Goal: Task Accomplishment & Management: Manage account settings

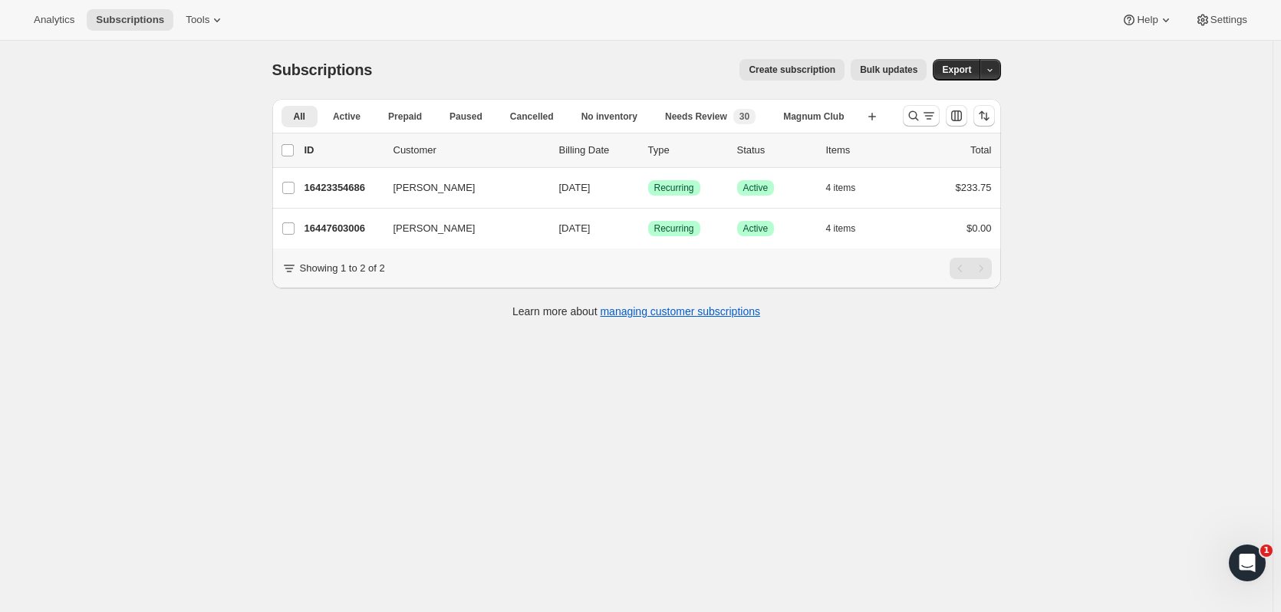
click at [918, 114] on icon "Search and filter results" at bounding box center [913, 115] width 15 height 15
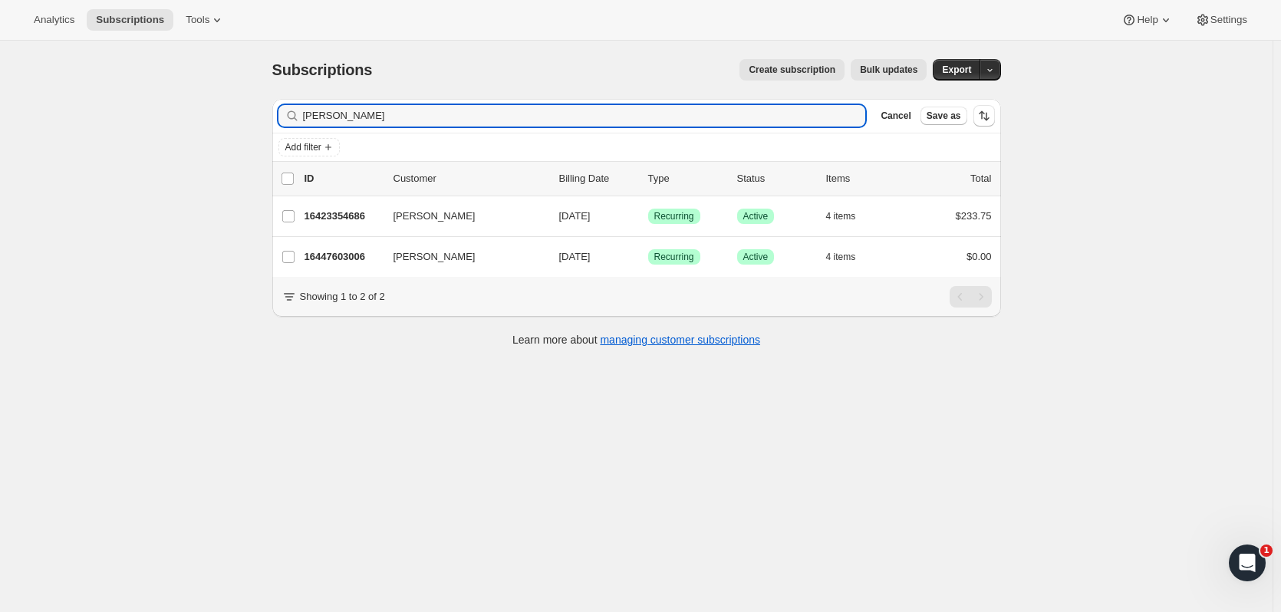
drag, startPoint x: 385, startPoint y: 125, endPoint x: 235, endPoint y: 130, distance: 150.5
click at [235, 130] on div "Subscriptions. This page is ready Subscriptions Create subscription Bulk update…" at bounding box center [636, 347] width 1273 height 612
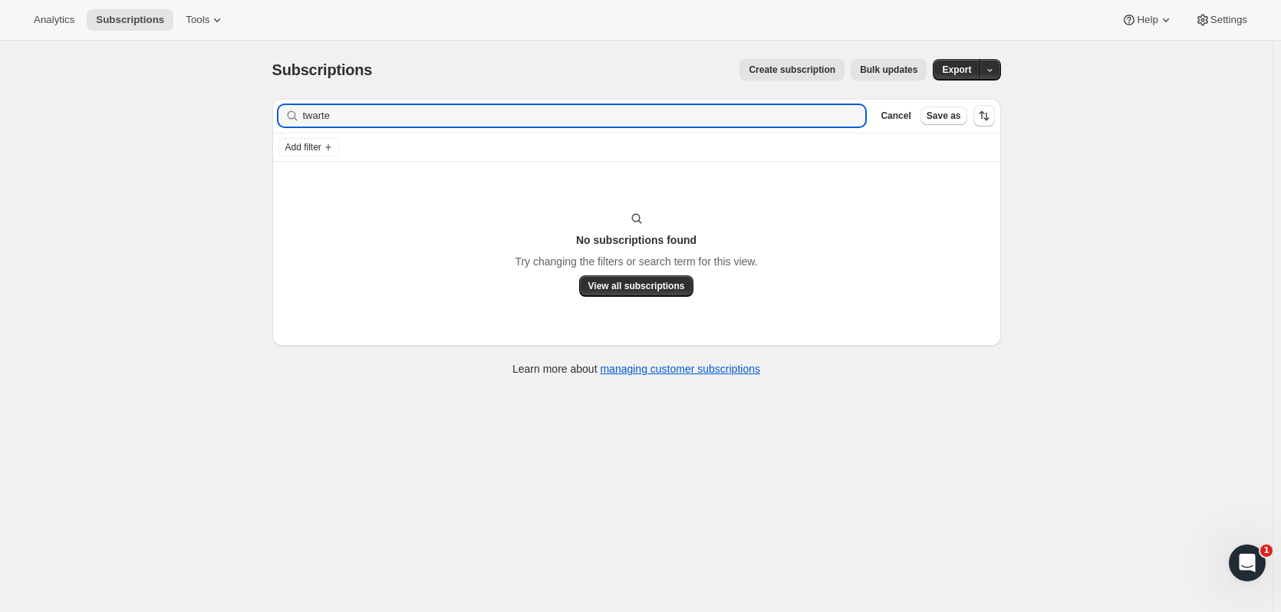
drag, startPoint x: 357, startPoint y: 108, endPoint x: 253, endPoint y: 113, distance: 103.7
click at [253, 113] on div "Subscriptions. This page is ready Subscriptions Create subscription Bulk update…" at bounding box center [636, 347] width 1273 height 612
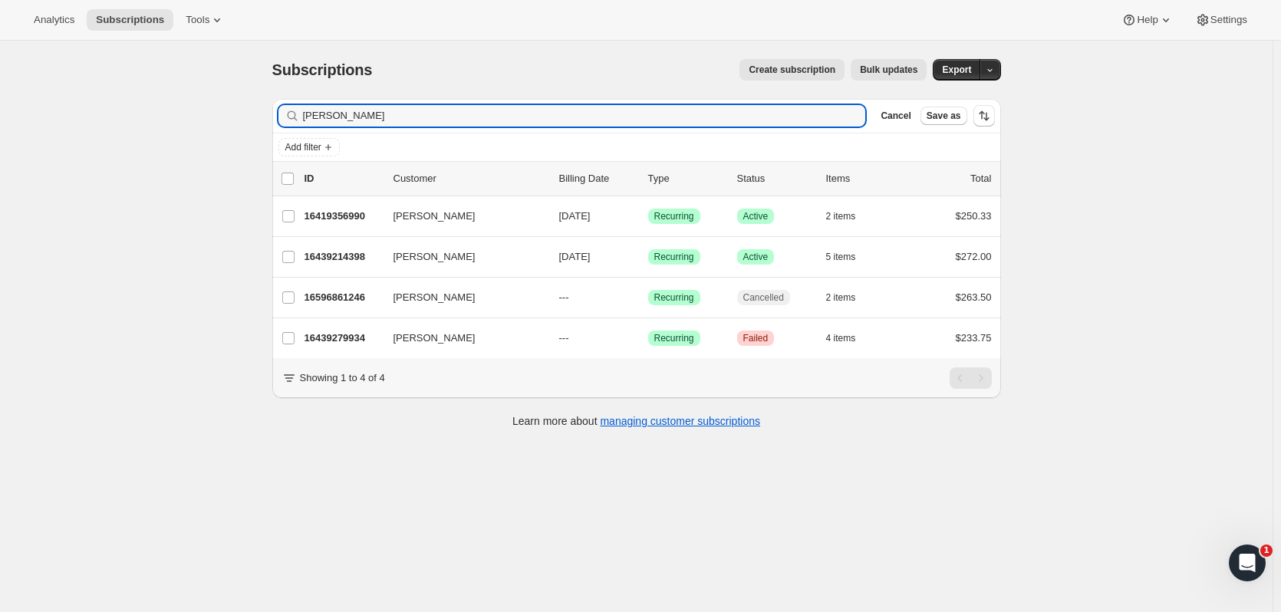
type input "jamie t"
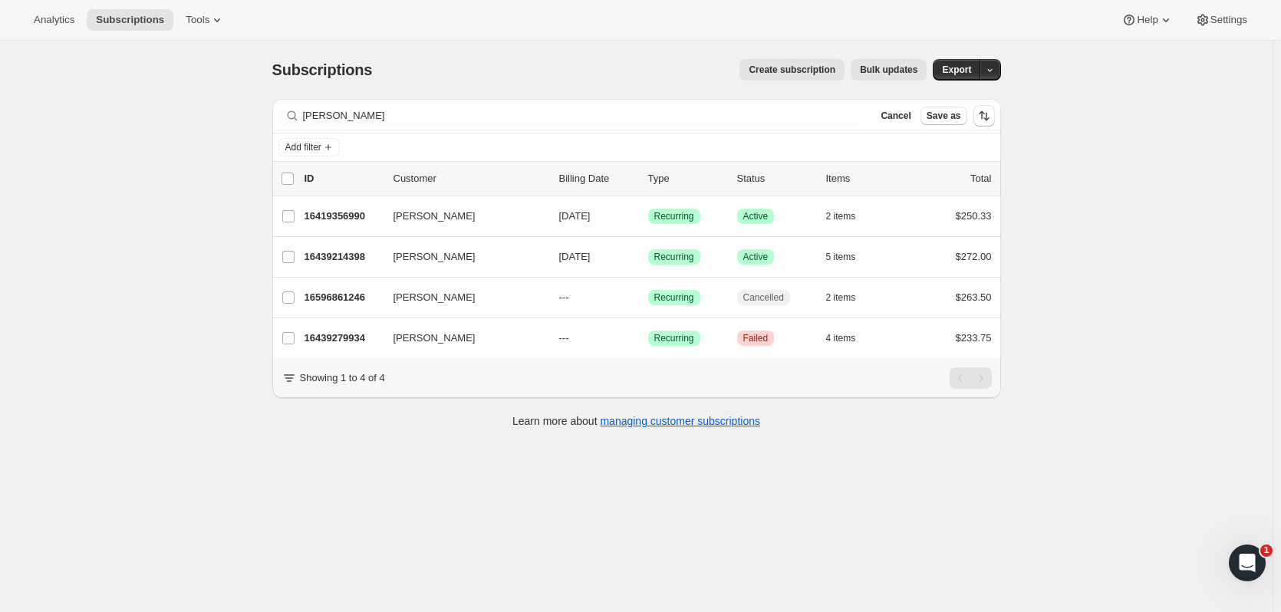
click at [356, 246] on div "16439214398 Jamie Twaite 11/01/2025 Success Recurring Success Active 5 items $2…" at bounding box center [648, 256] width 687 height 21
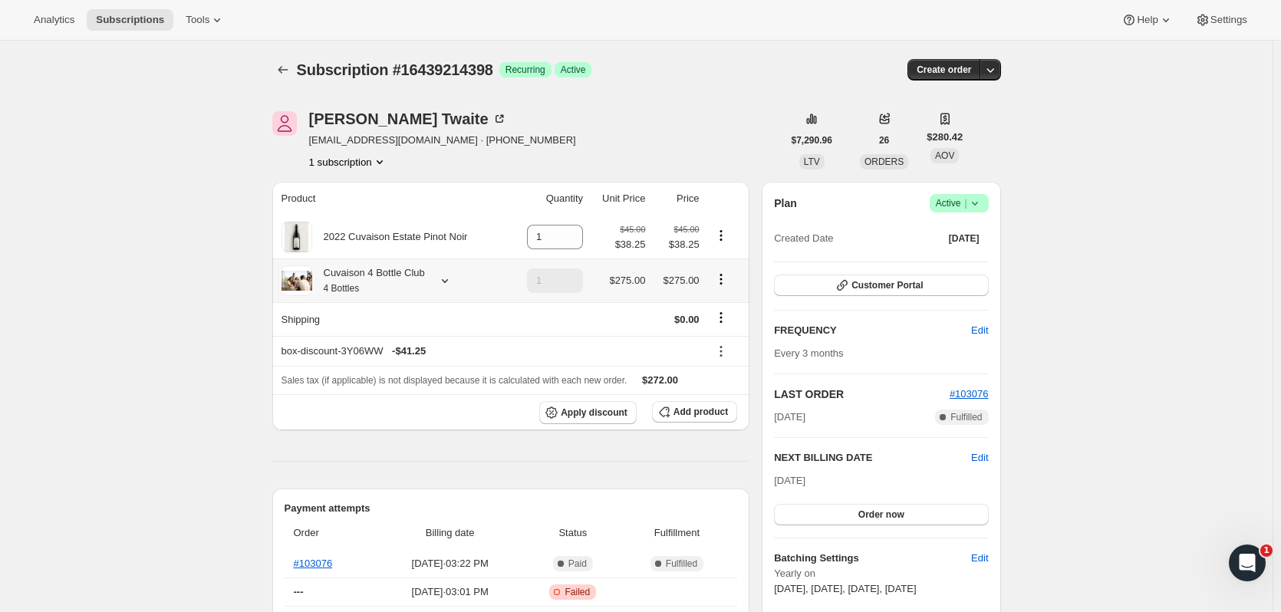
click at [443, 287] on icon at bounding box center [444, 280] width 15 height 15
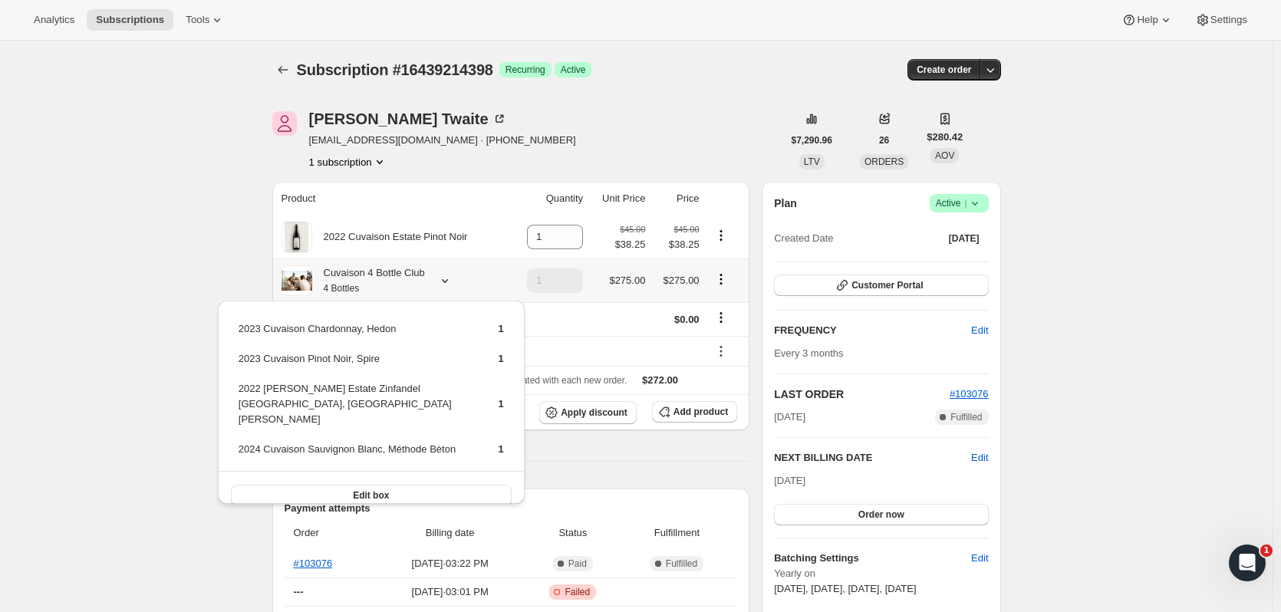
click at [443, 287] on icon at bounding box center [444, 280] width 15 height 15
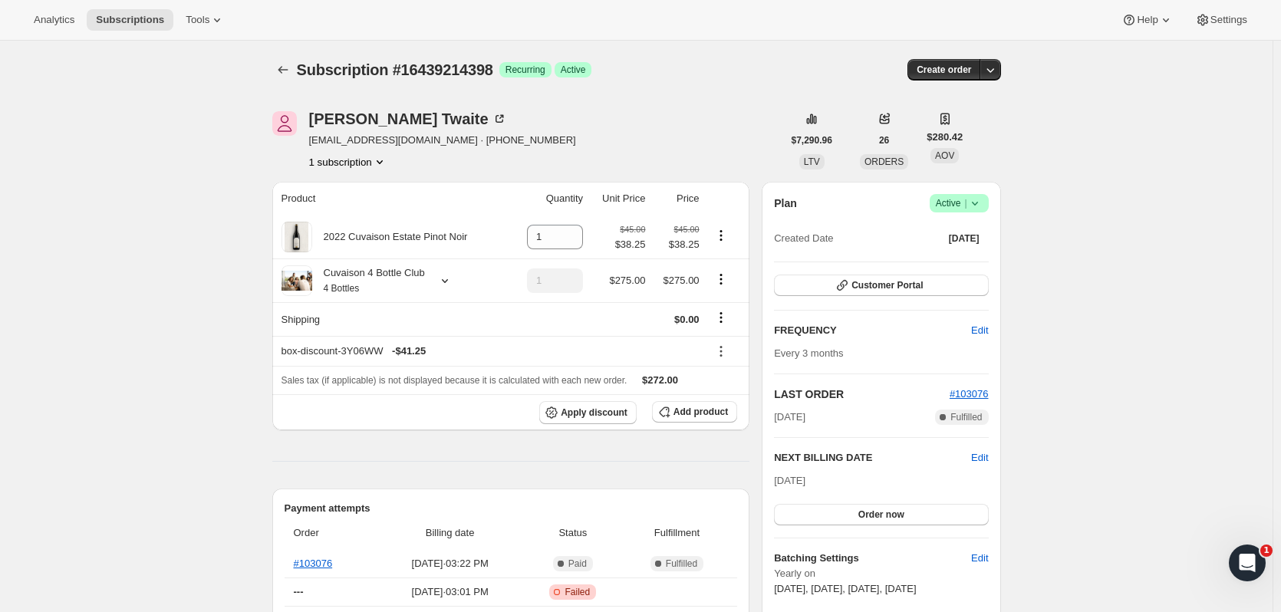
click at [986, 71] on icon "button" at bounding box center [990, 69] width 15 height 15
click at [952, 122] on span "Create custom one-time order" at bounding box center [929, 128] width 133 height 12
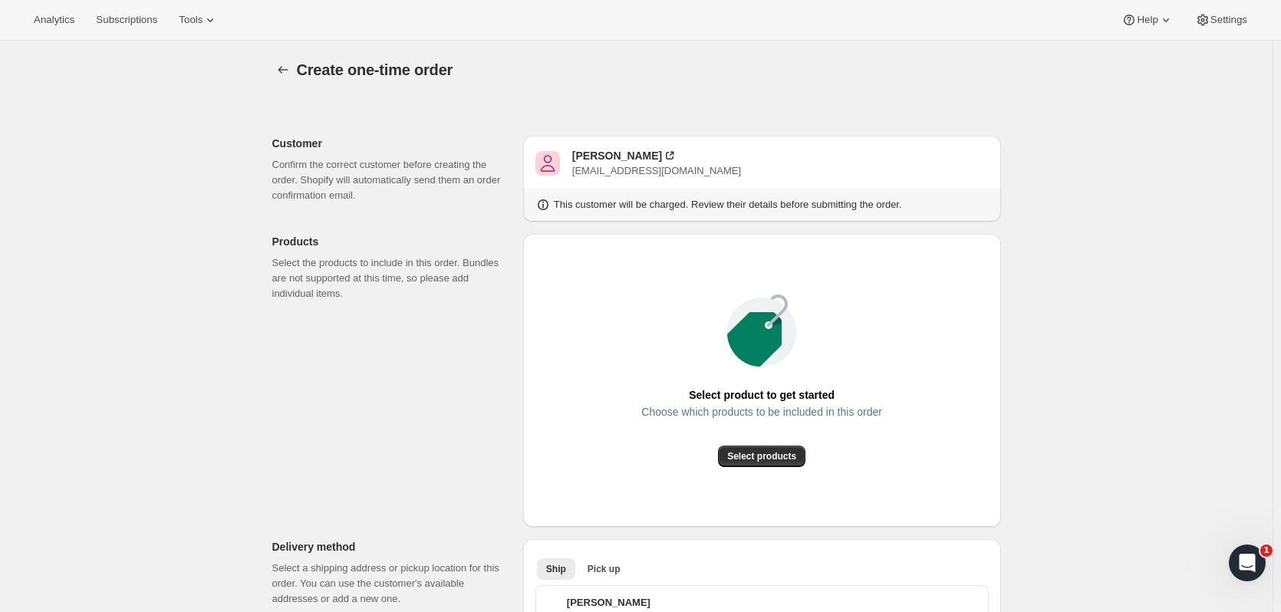
click at [796, 457] on span "Select products" at bounding box center [761, 456] width 69 height 12
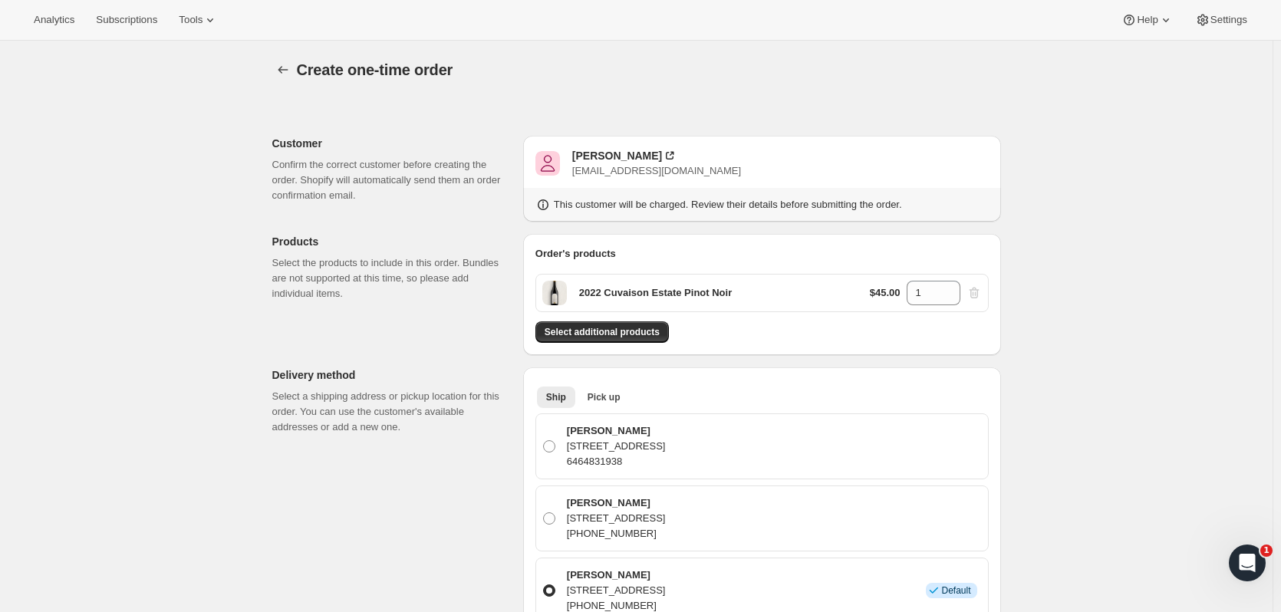
click at [658, 344] on div "Order's products 2022 Cuvaison Estate Pinot Noir $45.00 1 Select additional pro…" at bounding box center [762, 294] width 478 height 121
click at [654, 331] on span "Select additional products" at bounding box center [602, 332] width 115 height 12
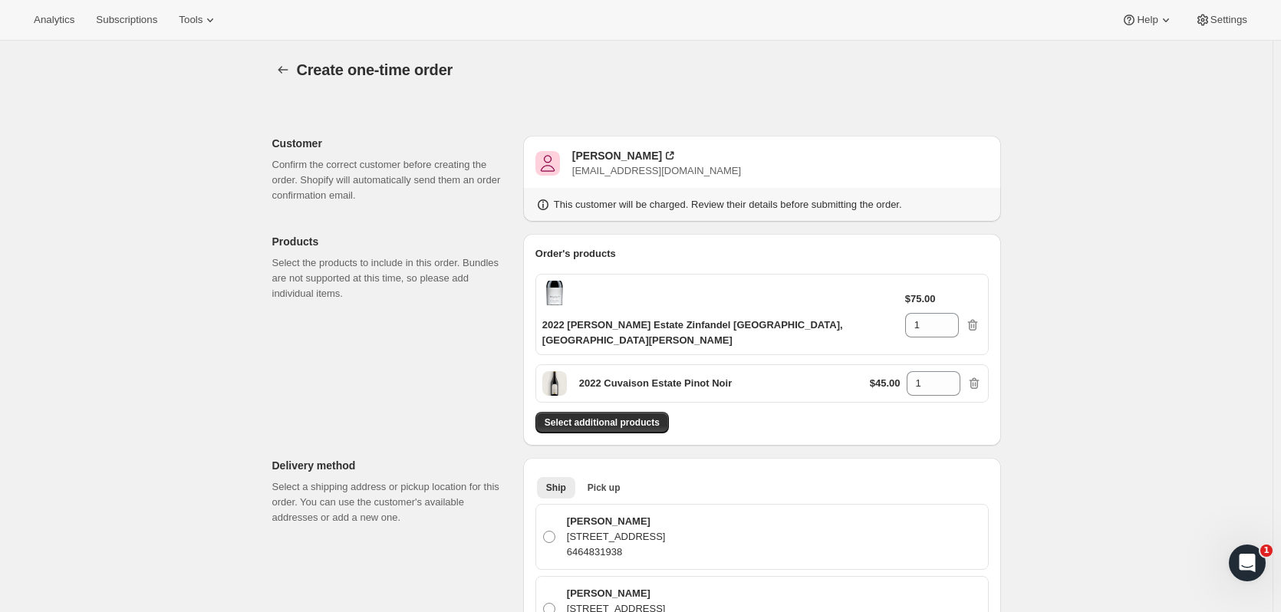
click at [653, 412] on button "Select additional products" at bounding box center [603, 422] width 134 height 21
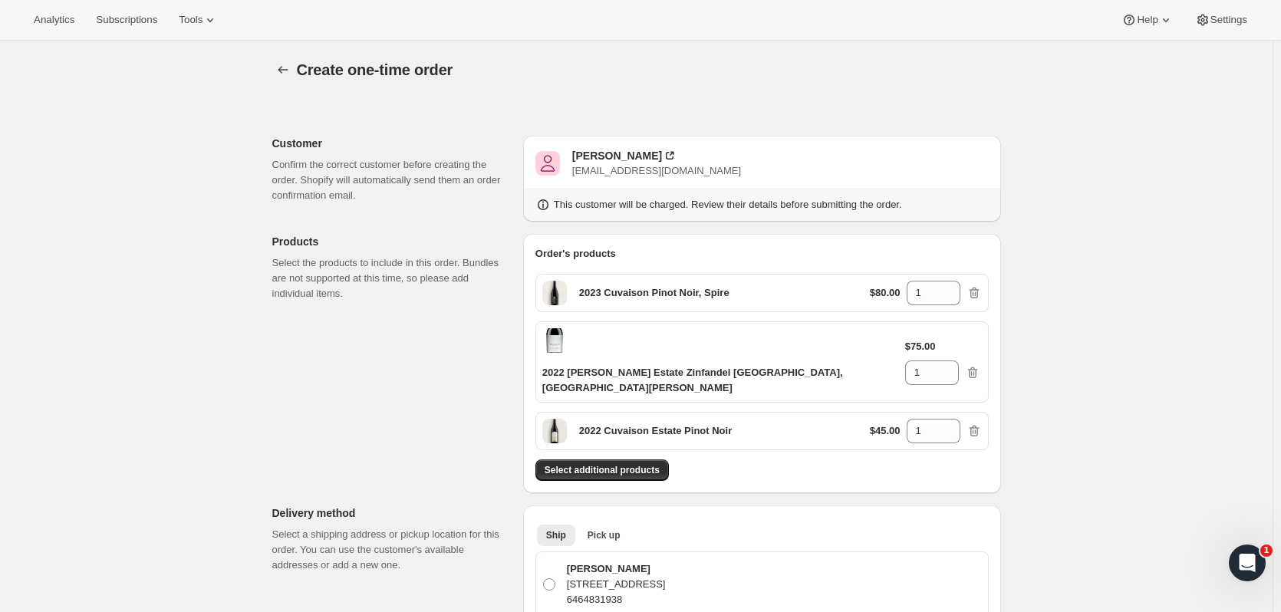
click at [661, 460] on button "Select additional products" at bounding box center [603, 470] width 134 height 21
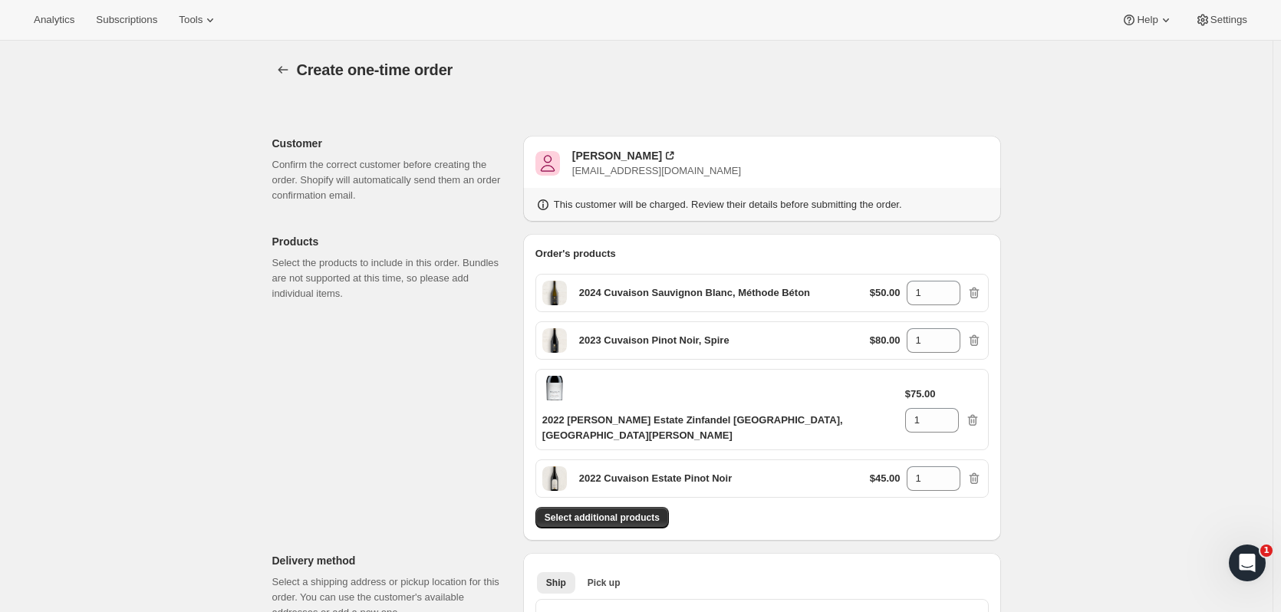
click at [652, 512] on span "Select additional products" at bounding box center [602, 518] width 115 height 12
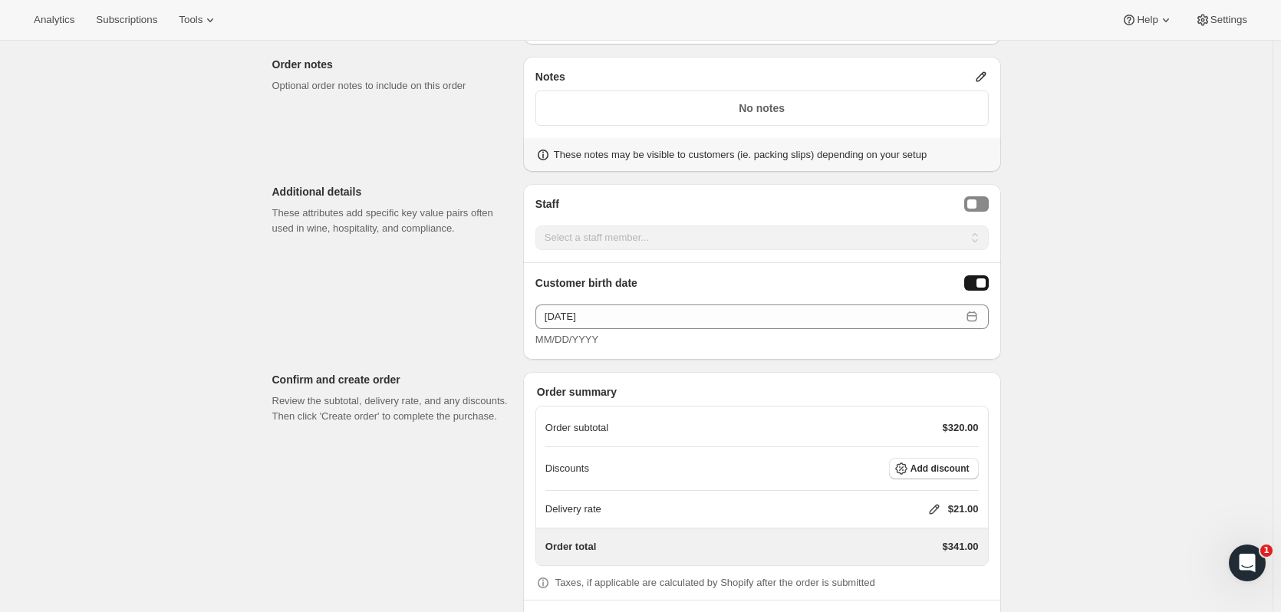
scroll to position [1051, 0]
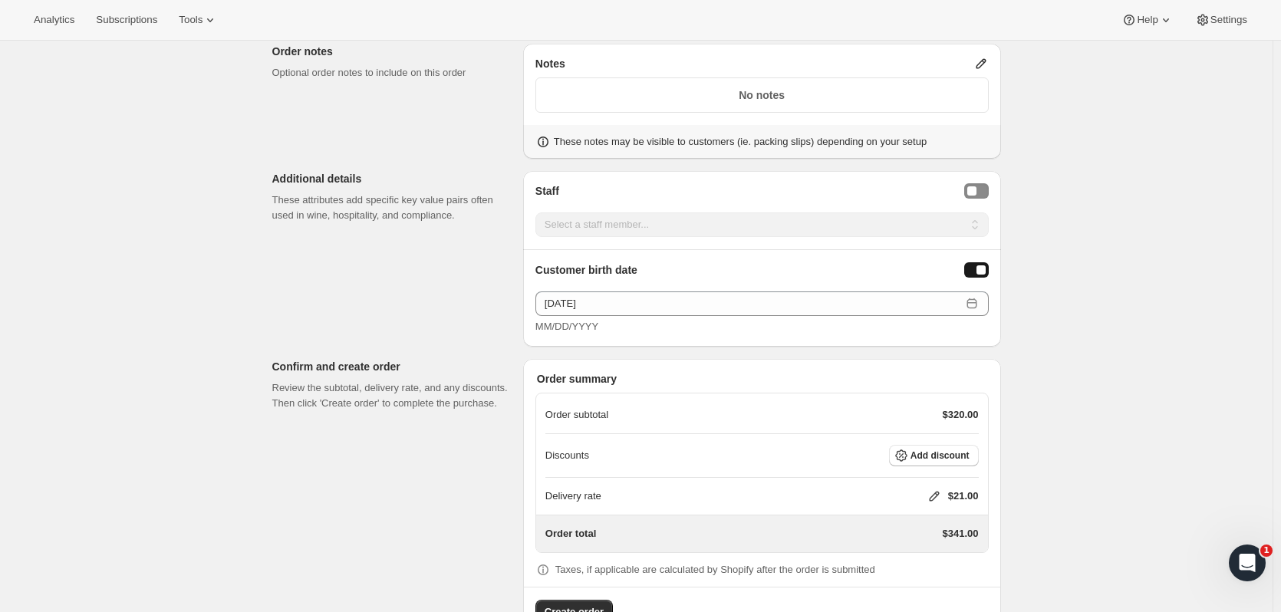
click at [958, 445] on button "Add discount" at bounding box center [934, 455] width 90 height 21
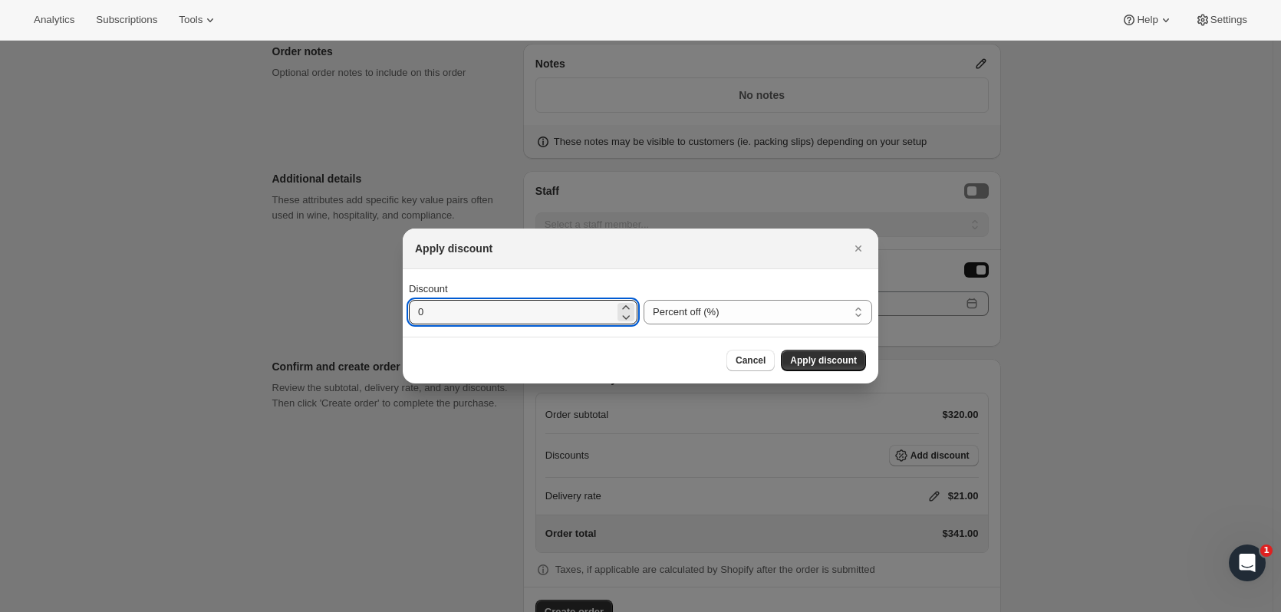
drag, startPoint x: 449, startPoint y: 302, endPoint x: 419, endPoint y: 304, distance: 30.0
click at [419, 304] on input "0" at bounding box center [512, 312] width 206 height 25
type input "100"
click at [849, 362] on span "Apply discount" at bounding box center [823, 360] width 67 height 12
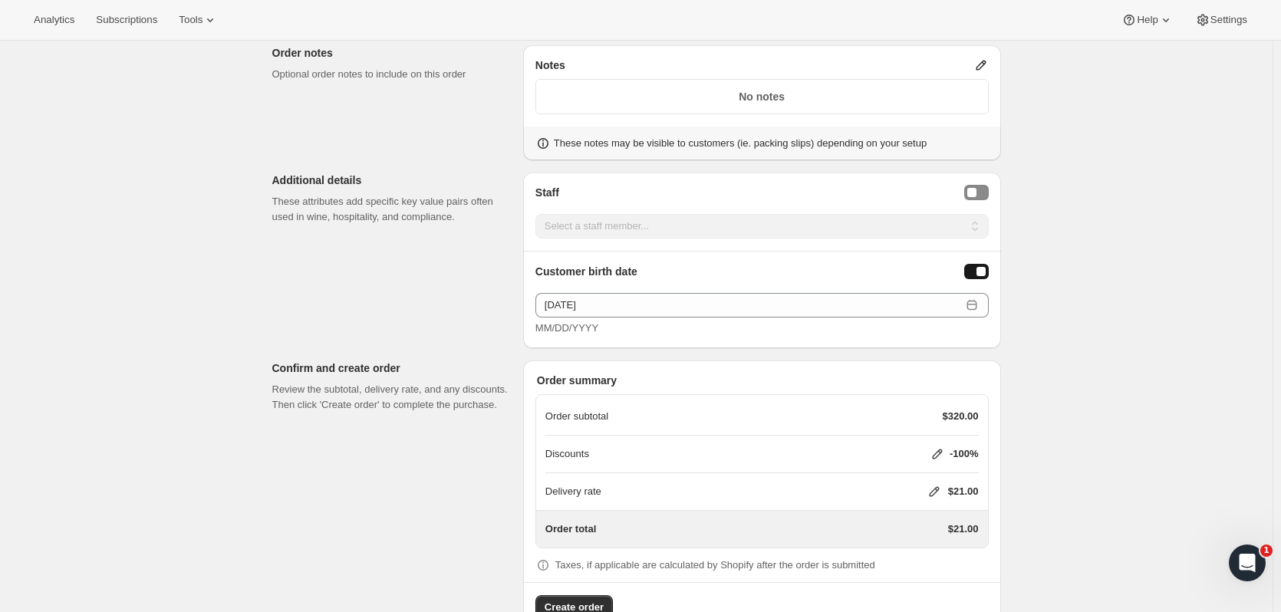
click at [942, 484] on icon at bounding box center [934, 491] width 15 height 15
click at [921, 539] on span "Save" at bounding box center [930, 540] width 21 height 12
click at [575, 595] on button "Create order" at bounding box center [574, 607] width 77 height 25
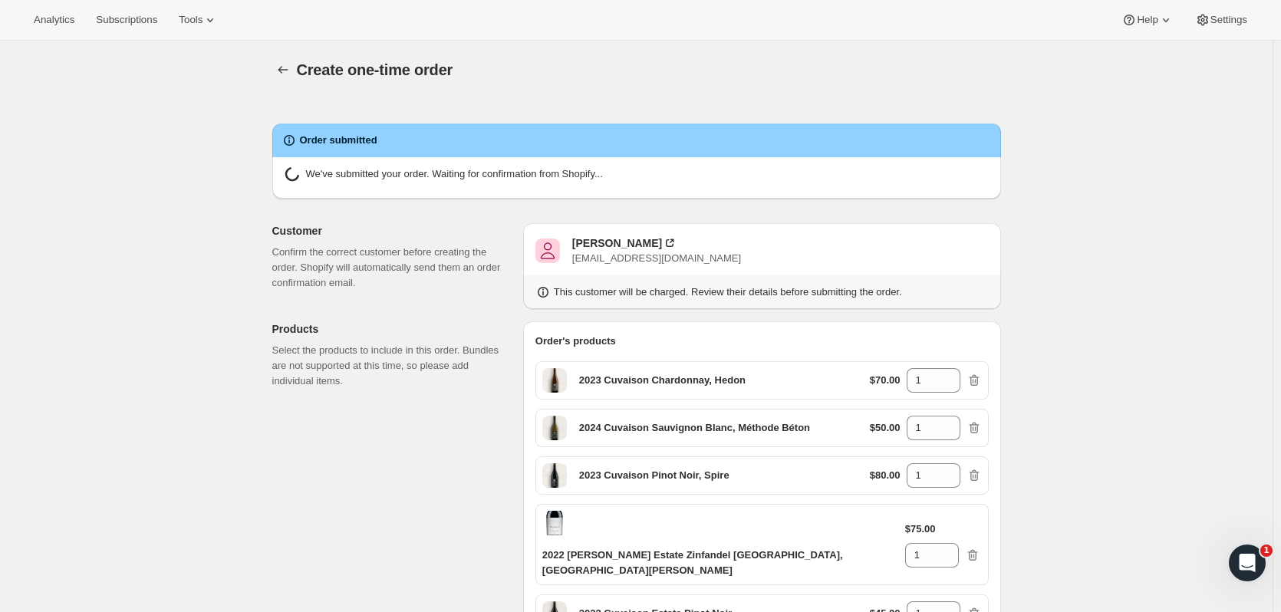
radio input "true"
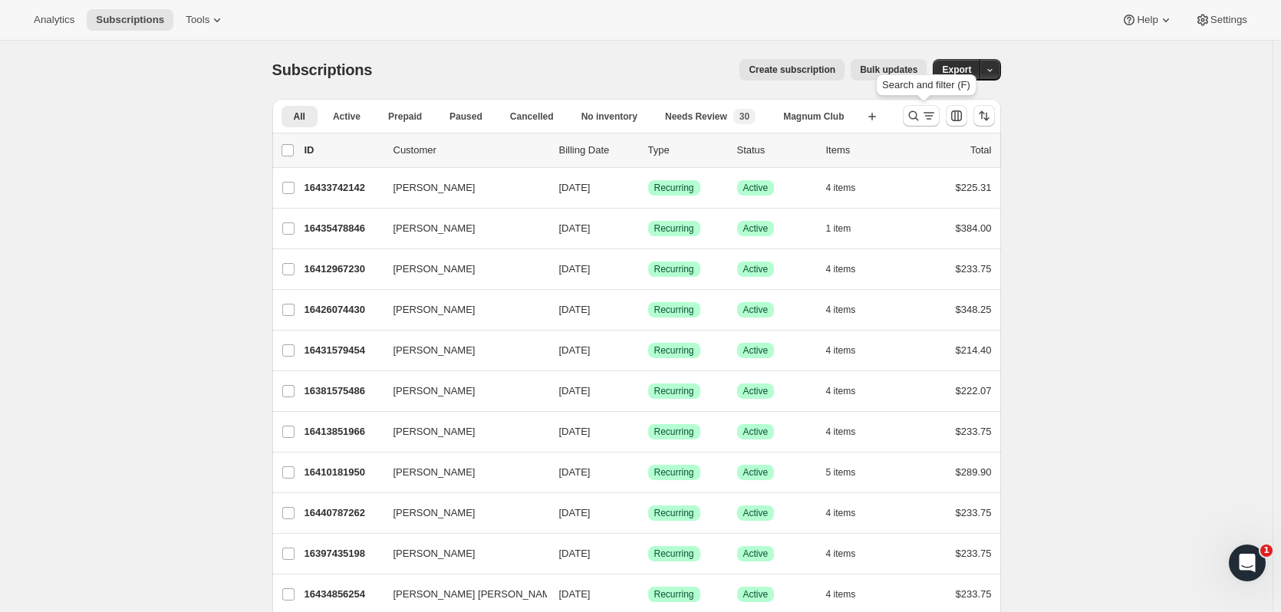
click at [912, 111] on icon "Search and filter results" at bounding box center [913, 115] width 15 height 15
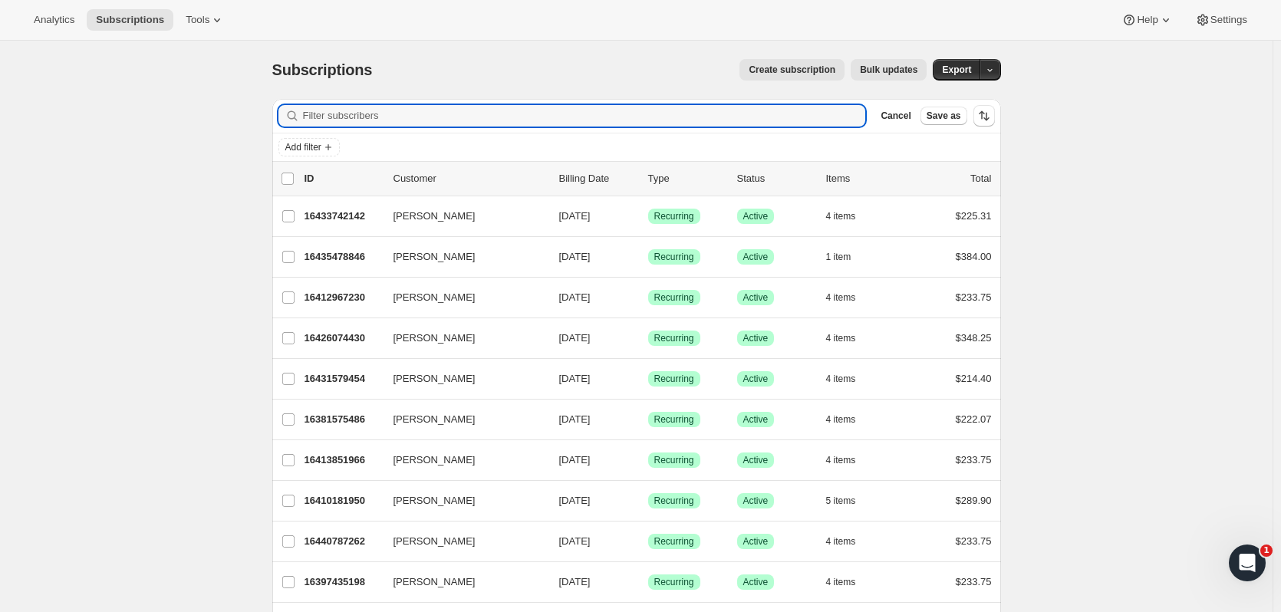
click at [440, 118] on input "Filter subscribers" at bounding box center [584, 115] width 563 height 21
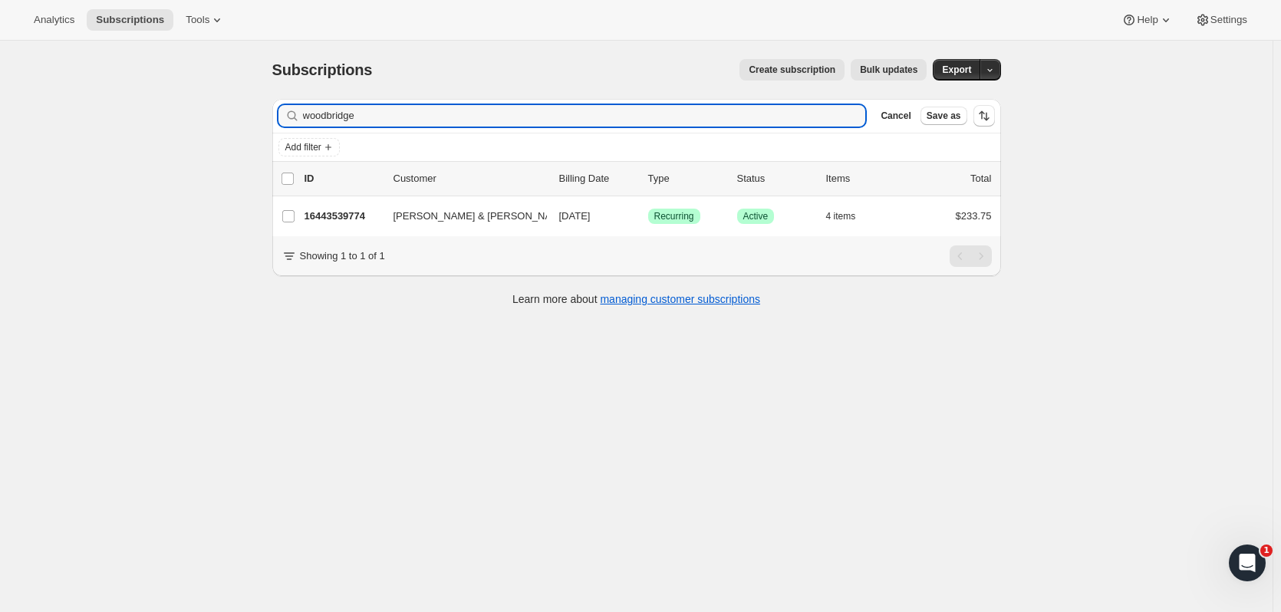
type input "woodbridge"
click at [346, 208] on div "16443539774 [PERSON_NAME] & [PERSON_NAME] [DATE] Success Recurring Success Acti…" at bounding box center [648, 216] width 687 height 21
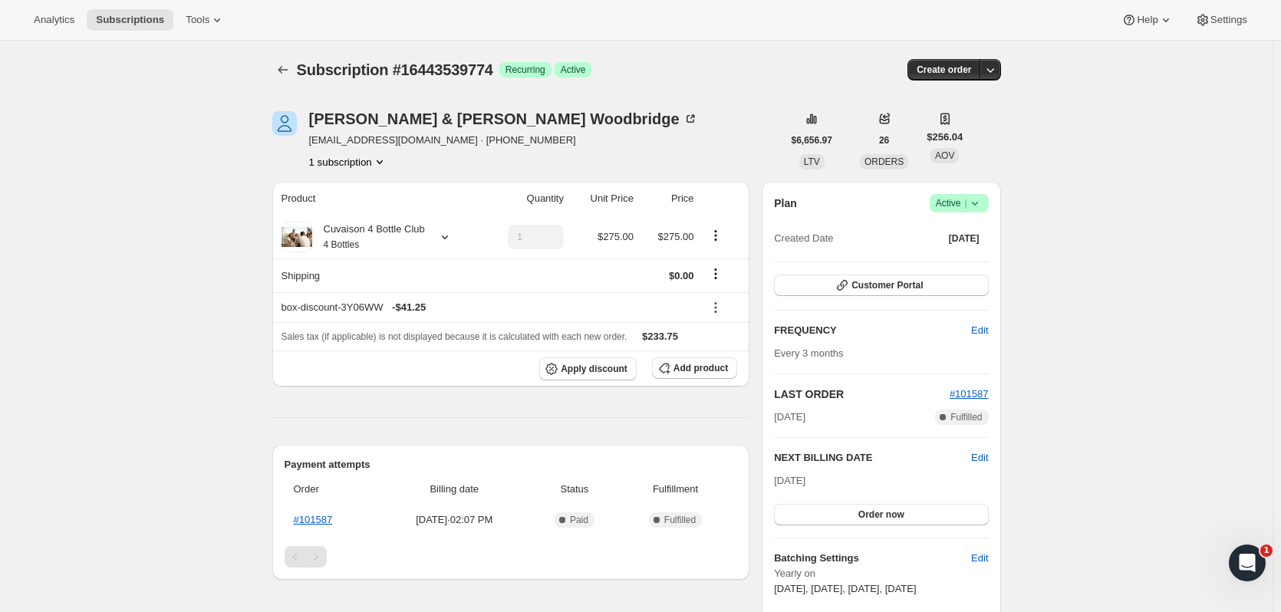
click at [989, 73] on icon "button" at bounding box center [990, 69] width 15 height 15
click at [977, 211] on span "Success Active |" at bounding box center [959, 203] width 59 height 18
click at [961, 258] on span "Cancel subscription" at bounding box center [964, 260] width 87 height 12
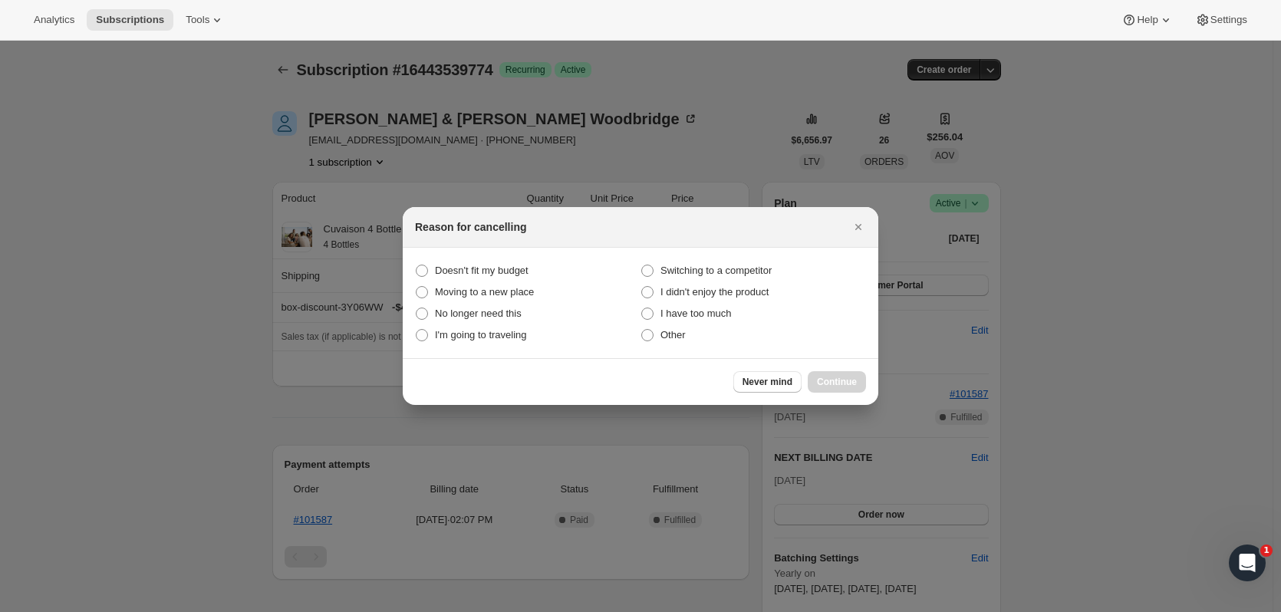
drag, startPoint x: 536, startPoint y: 276, endPoint x: 548, endPoint y: 285, distance: 14.9
click at [533, 278] on label "Doesn't fit my budget" at bounding box center [528, 270] width 226 height 21
click at [417, 265] on budget "Doesn't fit my budget" at bounding box center [416, 265] width 1 height 1
radio budget "true"
click at [859, 379] on button "Continue" at bounding box center [837, 381] width 58 height 21
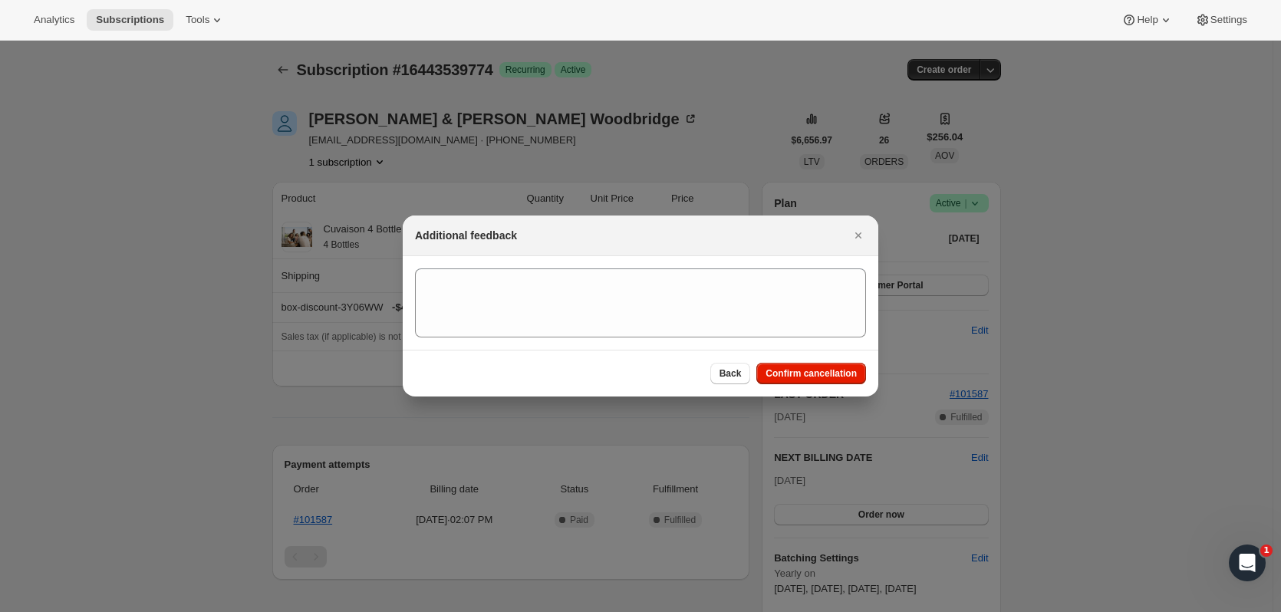
drag, startPoint x: 824, startPoint y: 375, endPoint x: 801, endPoint y: 524, distance: 150.6
click at [823, 376] on span "Confirm cancellation" at bounding box center [811, 374] width 91 height 12
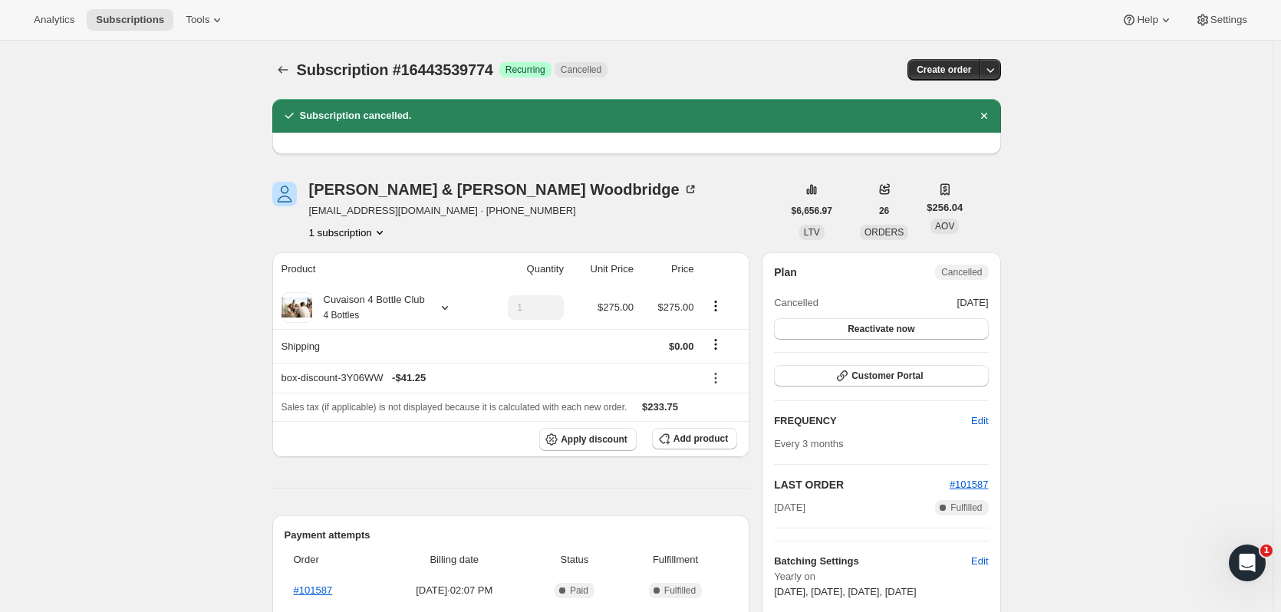
click at [289, 73] on icon "Subscriptions" at bounding box center [282, 69] width 15 height 15
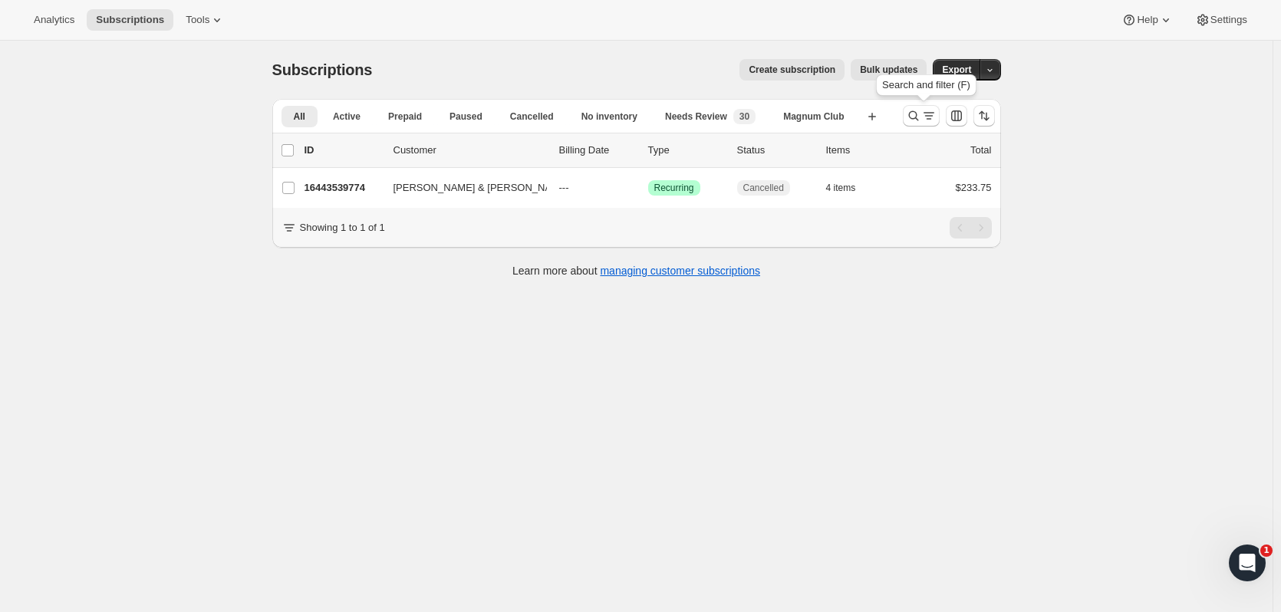
click at [913, 114] on icon "Search and filter results" at bounding box center [913, 115] width 15 height 15
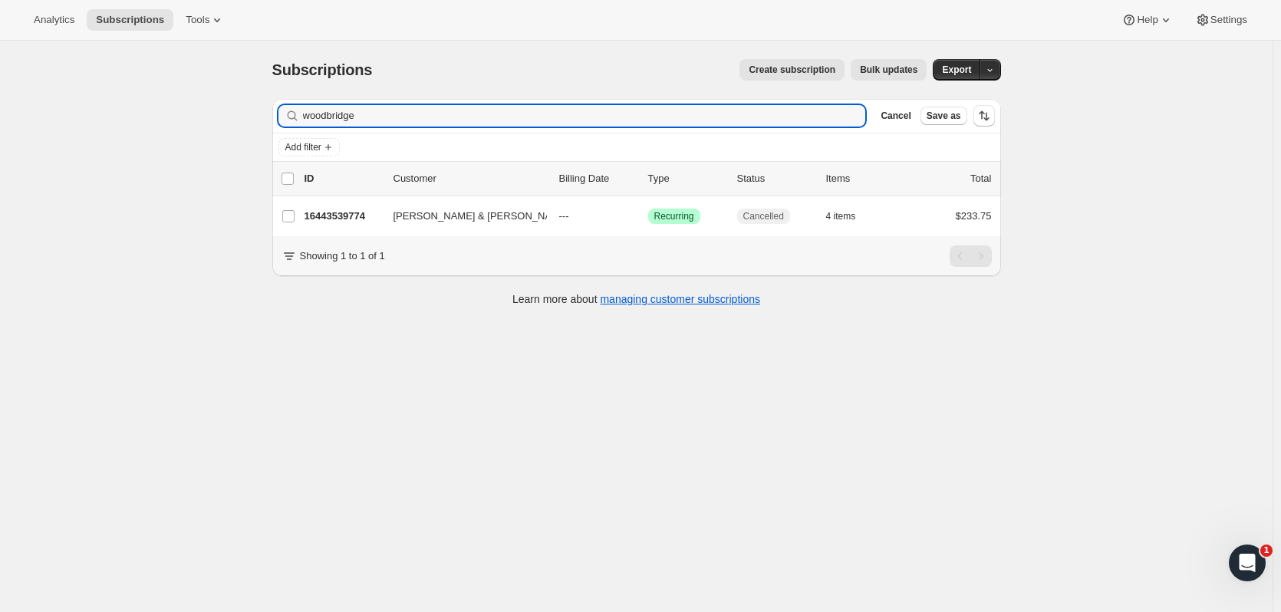
drag, startPoint x: 281, startPoint y: 116, endPoint x: 242, endPoint y: 116, distance: 38.4
click at [242, 116] on div "Subscriptions. This page is ready Subscriptions Create subscription Bulk update…" at bounding box center [636, 347] width 1273 height 612
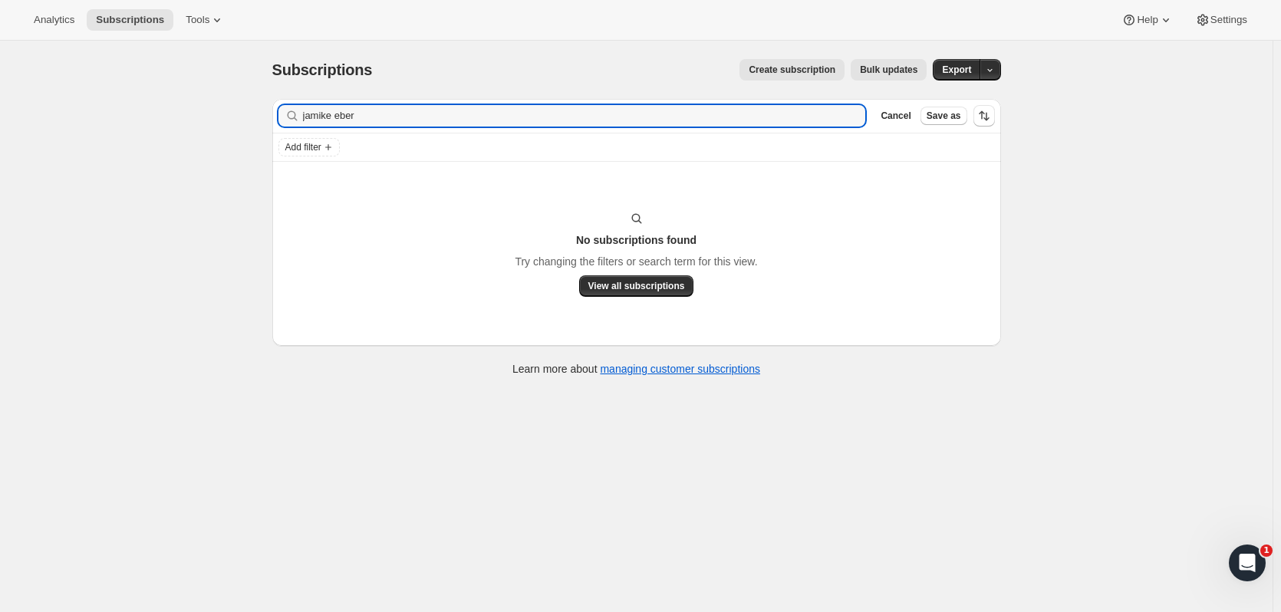
drag, startPoint x: 321, startPoint y: 106, endPoint x: 267, endPoint y: 109, distance: 53.8
click at [266, 109] on div "Filter subscribers jamike eber Clear Cancel Save as Add filter No subscriptions…" at bounding box center [630, 239] width 741 height 305
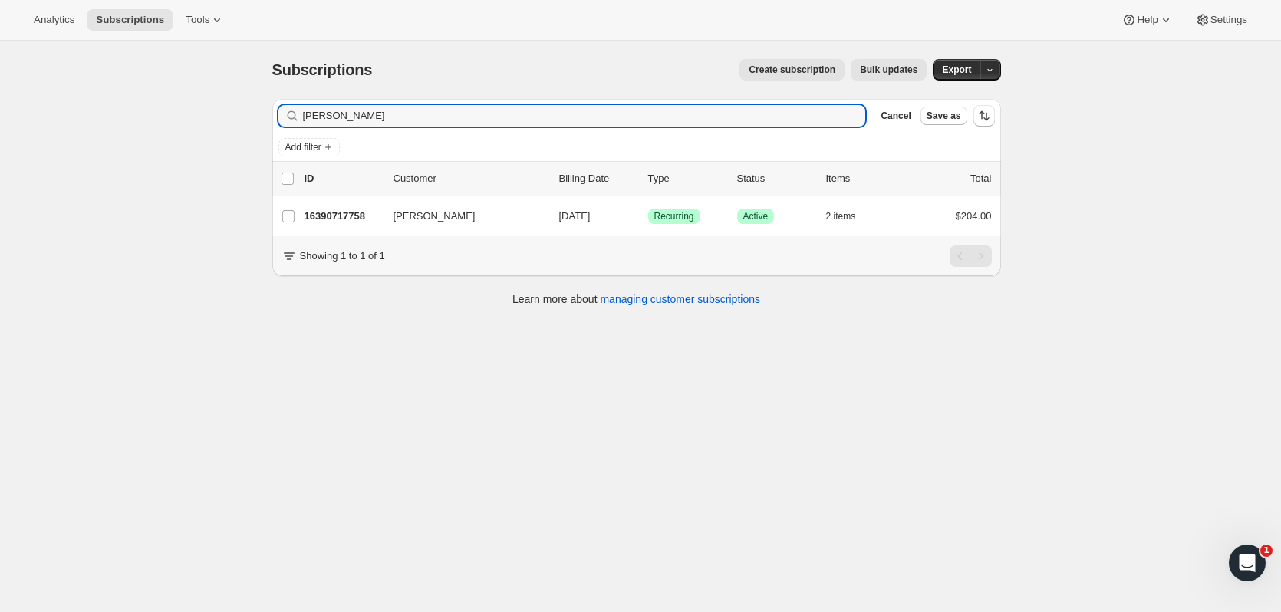
type input "[PERSON_NAME]"
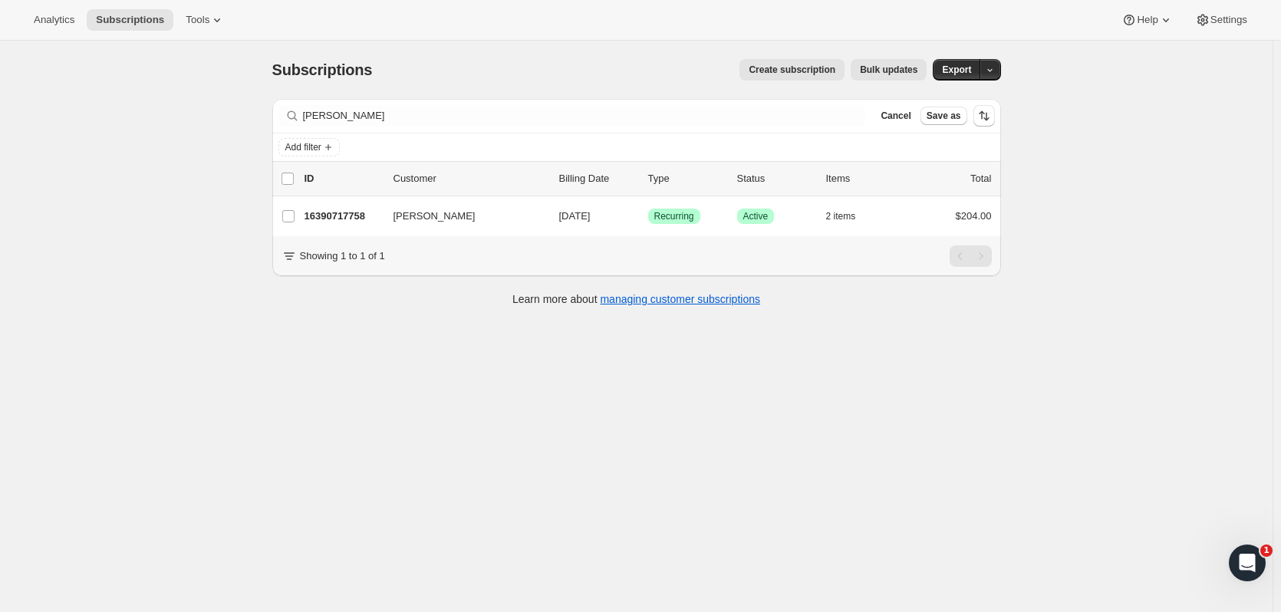
click at [343, 214] on p "16390717758" at bounding box center [343, 216] width 77 height 15
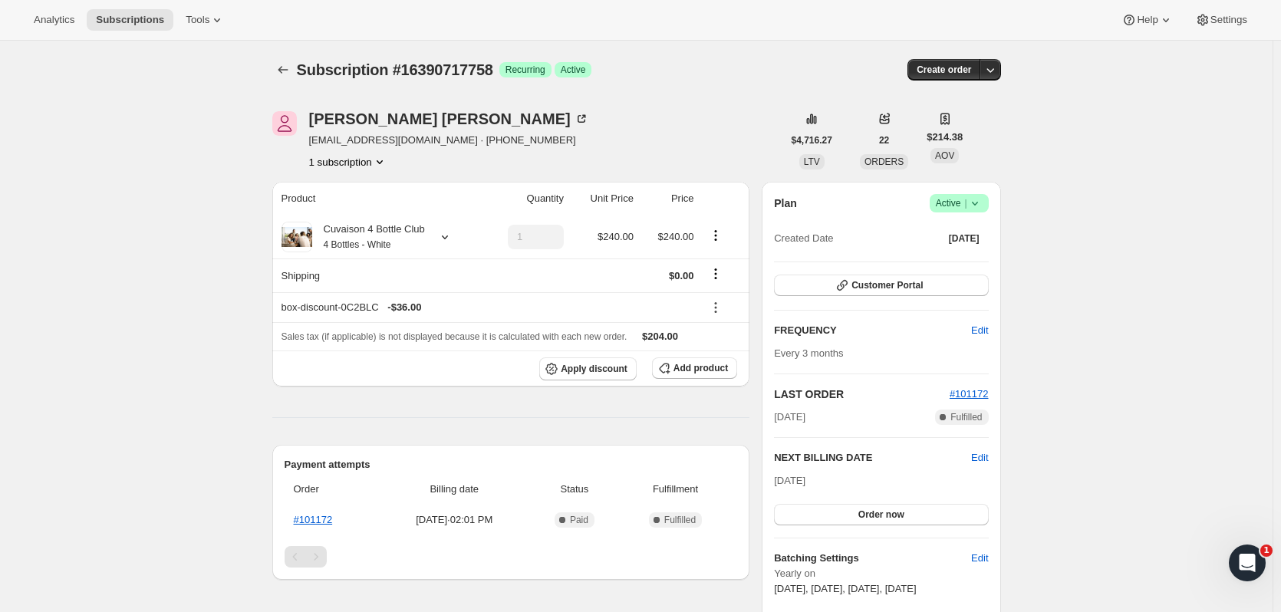
click at [985, 78] on button "button" at bounding box center [990, 69] width 21 height 21
click at [982, 202] on icon at bounding box center [975, 203] width 15 height 15
click at [960, 263] on span "Cancel subscription" at bounding box center [964, 260] width 87 height 12
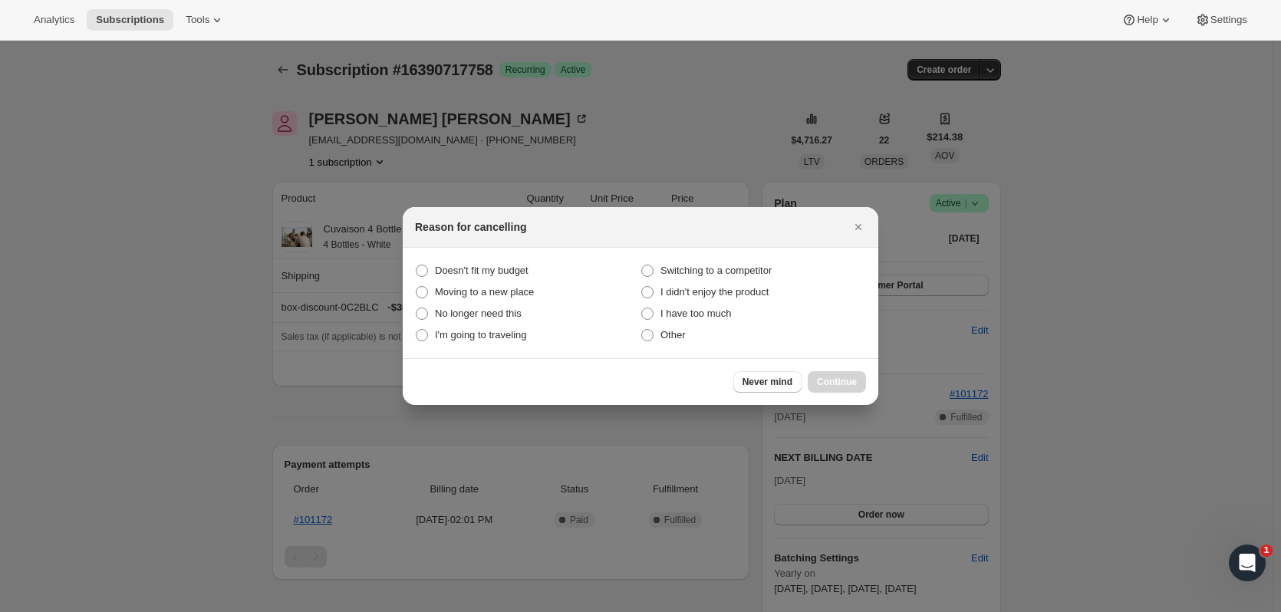
drag, startPoint x: 665, startPoint y: 331, endPoint x: 673, endPoint y: 332, distance: 7.8
click at [665, 331] on span "Other" at bounding box center [673, 335] width 25 height 12
click at [642, 330] on input "Other" at bounding box center [641, 329] width 1 height 1
radio input "true"
drag, startPoint x: 836, startPoint y: 376, endPoint x: 827, endPoint y: 373, distance: 9.7
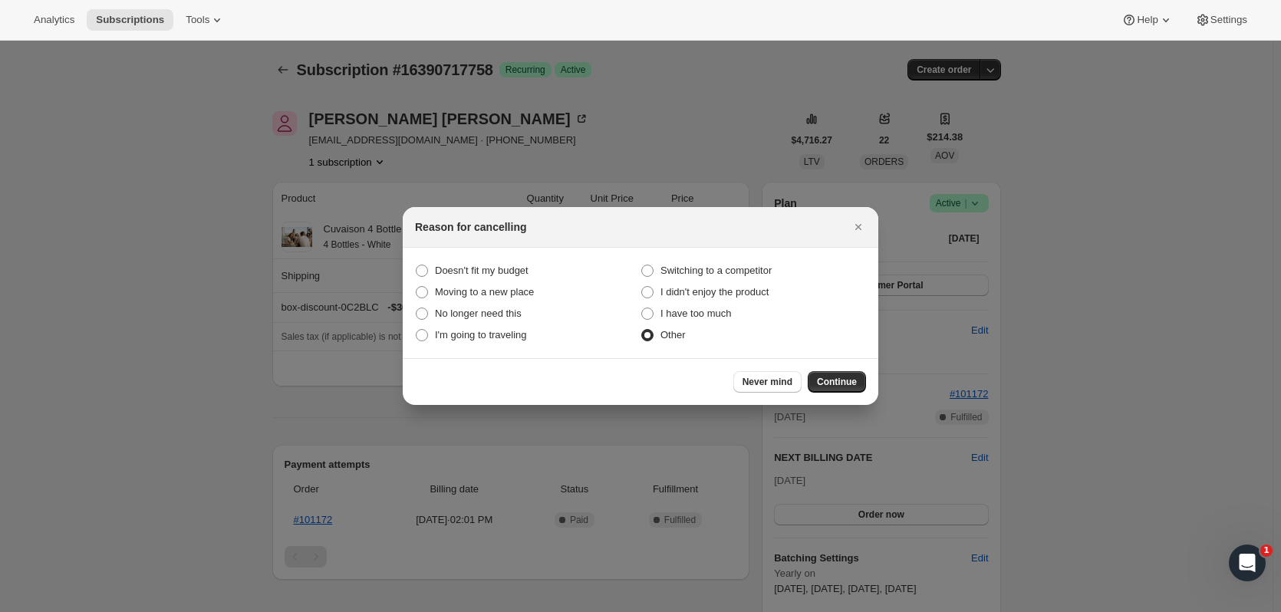
click at [837, 376] on button "Continue" at bounding box center [837, 381] width 58 height 21
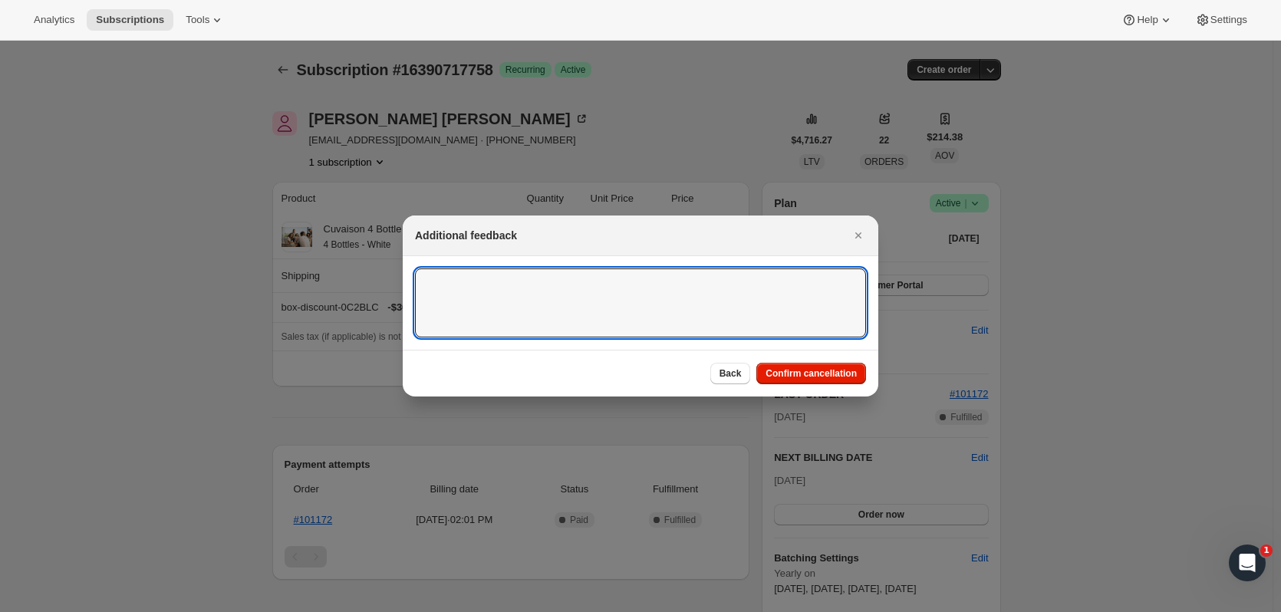
click at [689, 311] on textarea ":rk3:" at bounding box center [640, 303] width 451 height 69
type textarea "wants only organic wines"
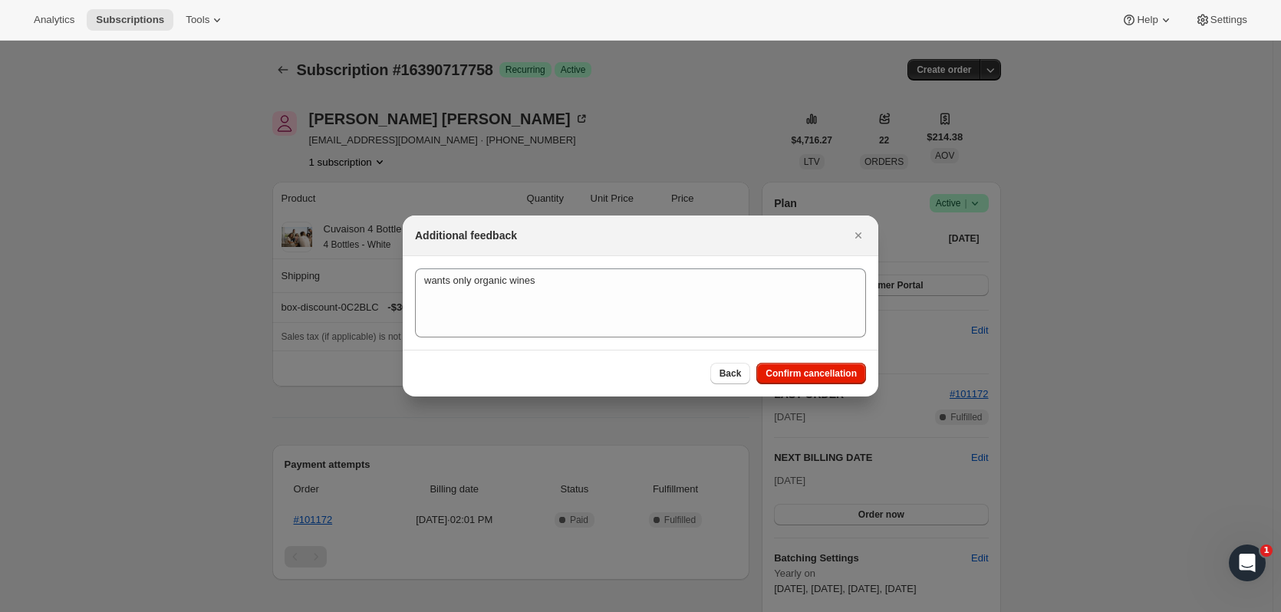
click at [803, 376] on span "Confirm cancellation" at bounding box center [811, 374] width 91 height 12
